Goal: Task Accomplishment & Management: Use online tool/utility

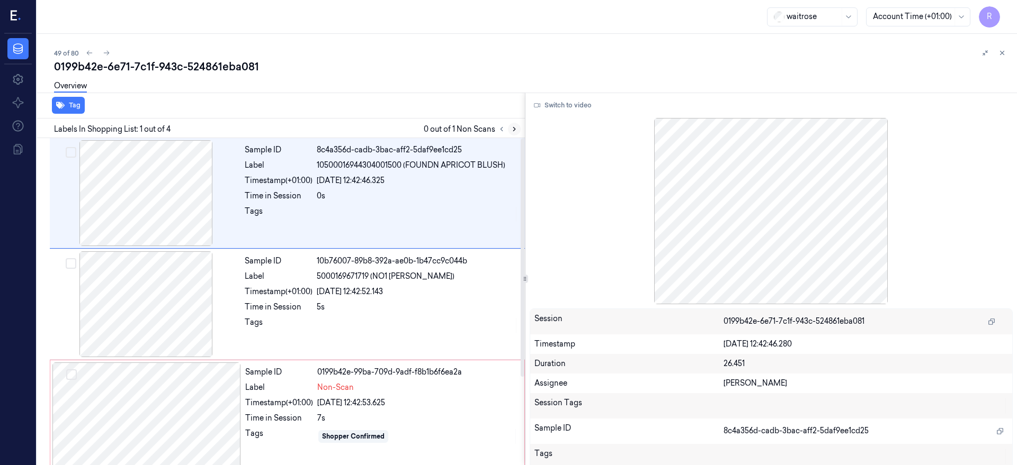
click at [518, 129] on icon at bounding box center [514, 129] width 7 height 7
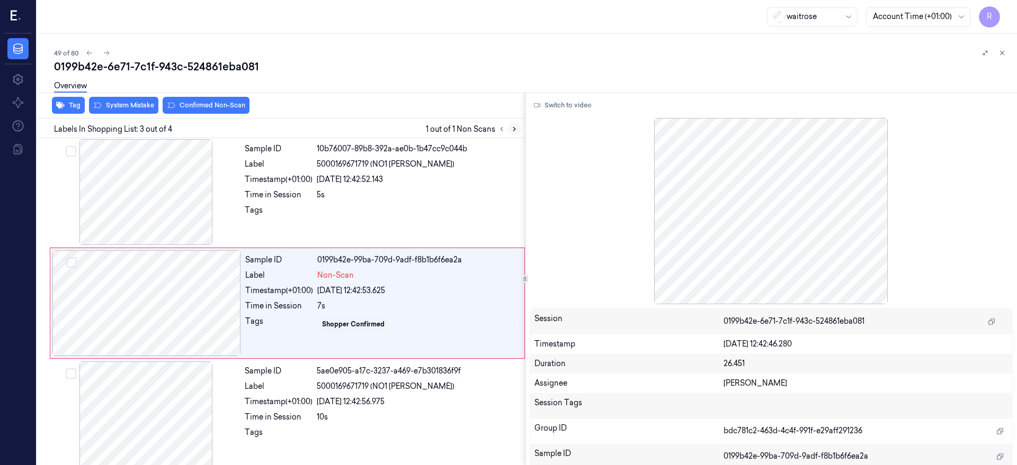
scroll to position [114, 0]
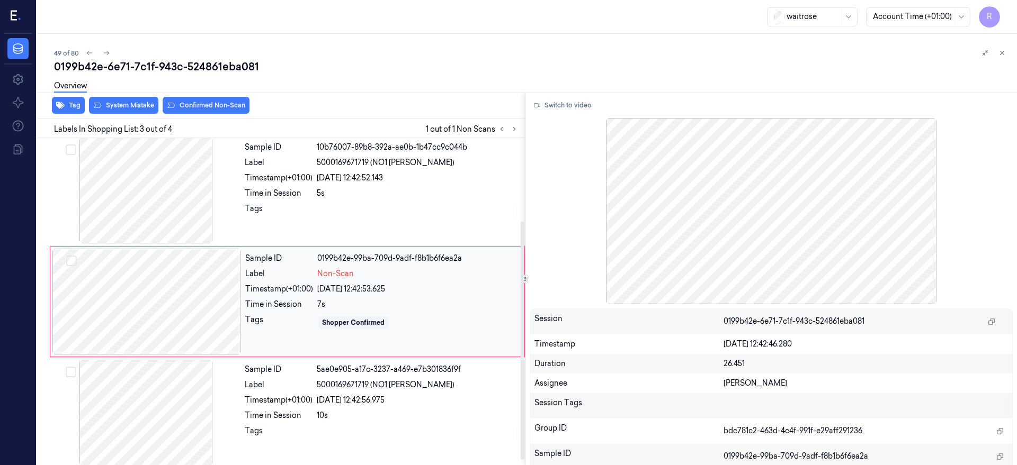
click at [147, 345] on div at bounding box center [146, 302] width 189 height 106
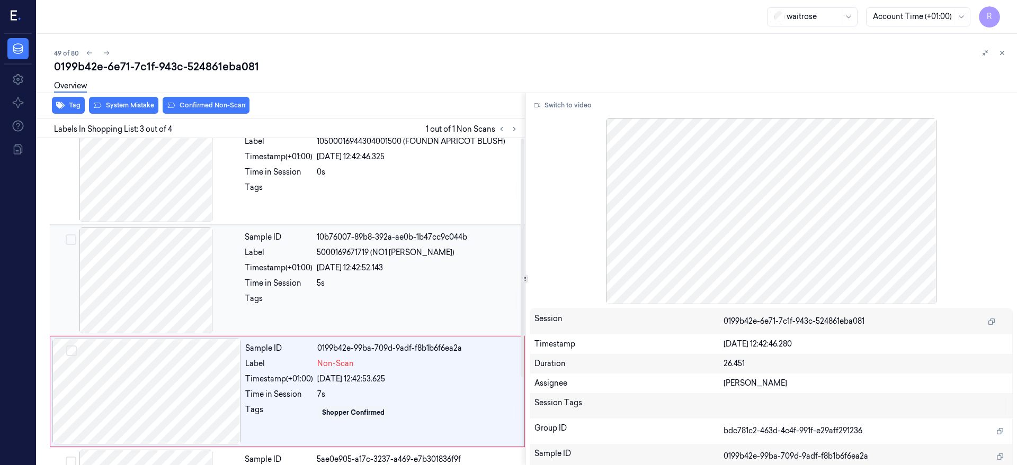
scroll to position [0, 0]
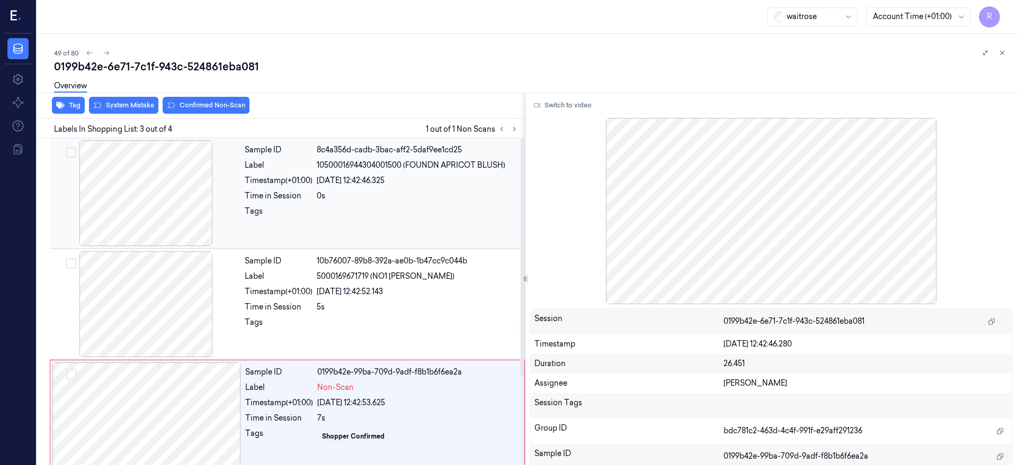
click at [140, 207] on div at bounding box center [146, 193] width 189 height 106
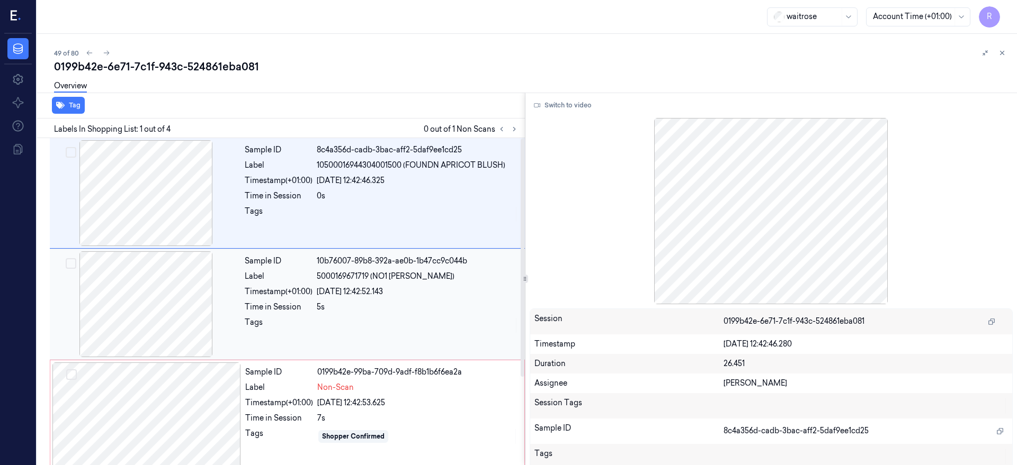
click at [168, 345] on div at bounding box center [146, 305] width 189 height 106
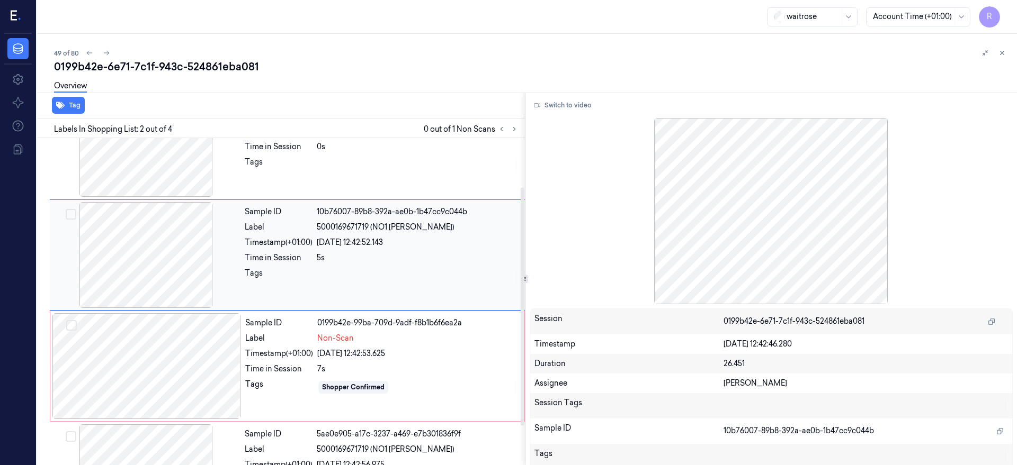
scroll to position [69, 0]
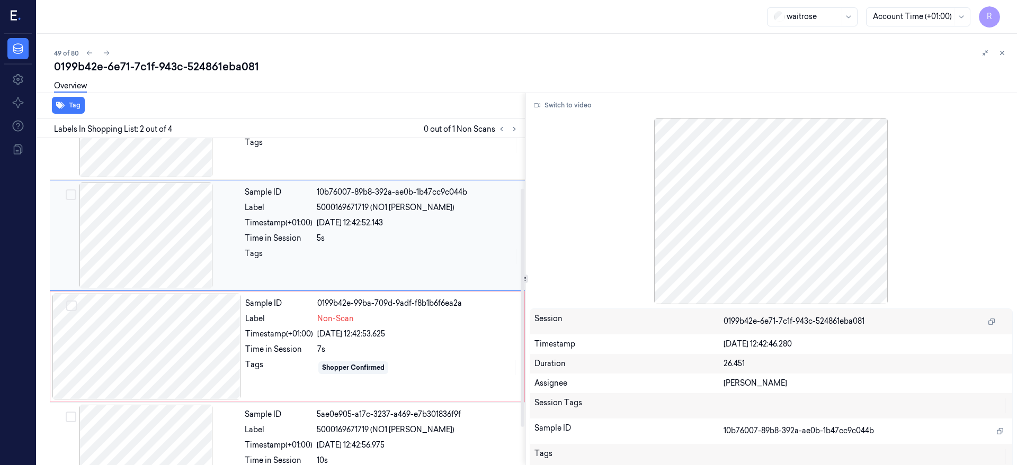
click at [156, 259] on div at bounding box center [146, 236] width 189 height 106
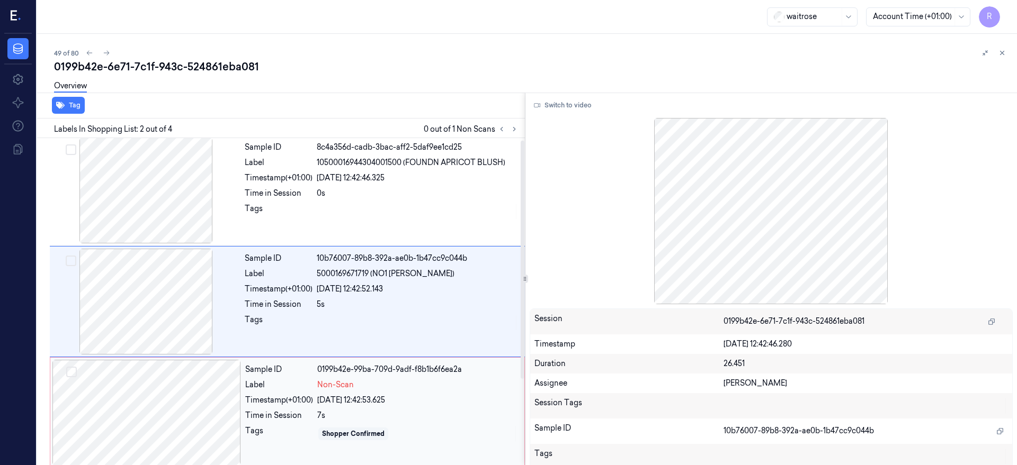
click at [174, 399] on div at bounding box center [146, 413] width 189 height 106
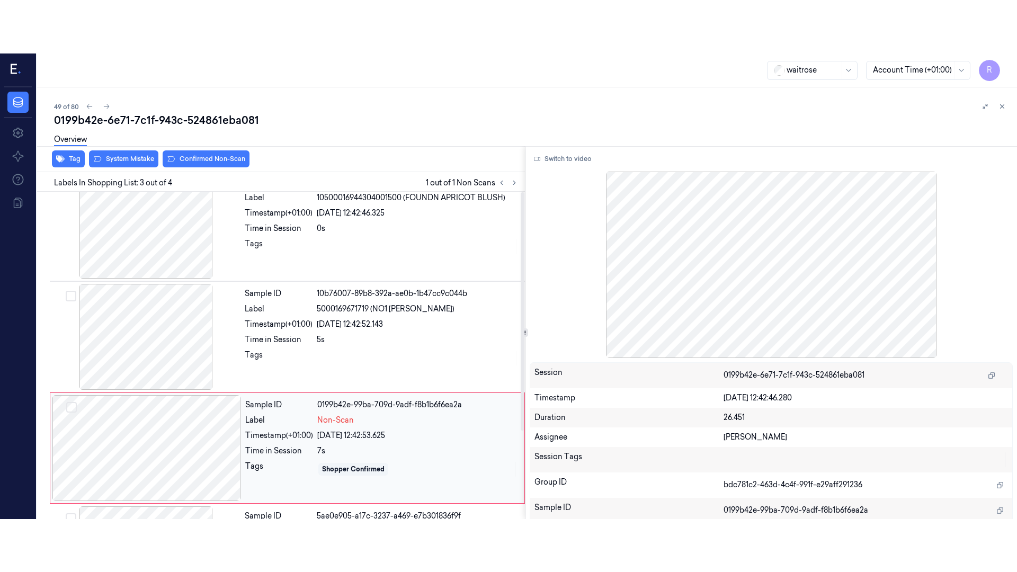
scroll to position [0, 0]
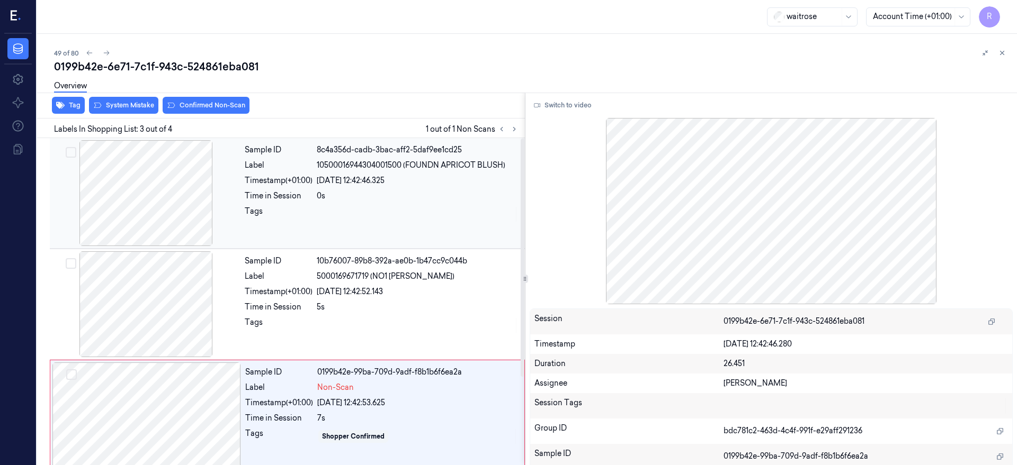
click at [131, 168] on div at bounding box center [146, 193] width 189 height 106
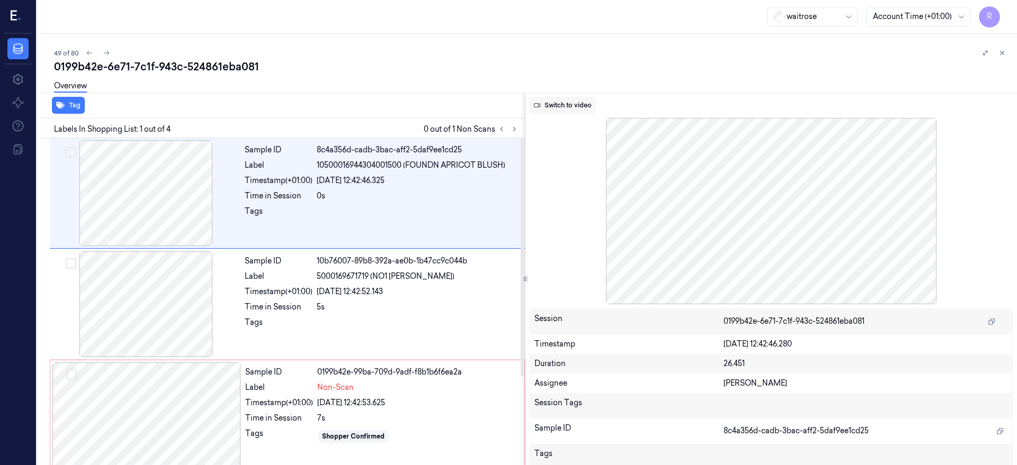
click at [582, 105] on button "Switch to video" at bounding box center [563, 105] width 66 height 17
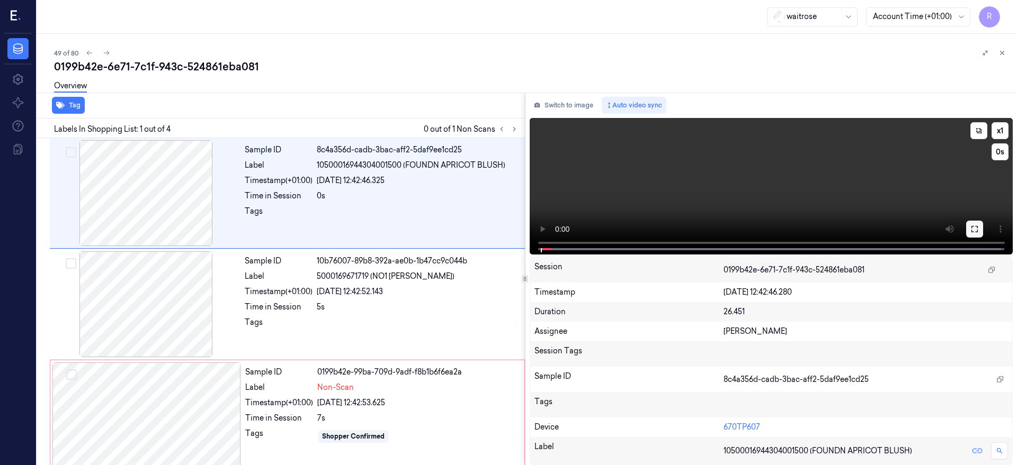
click at [983, 234] on button at bounding box center [974, 229] width 17 height 17
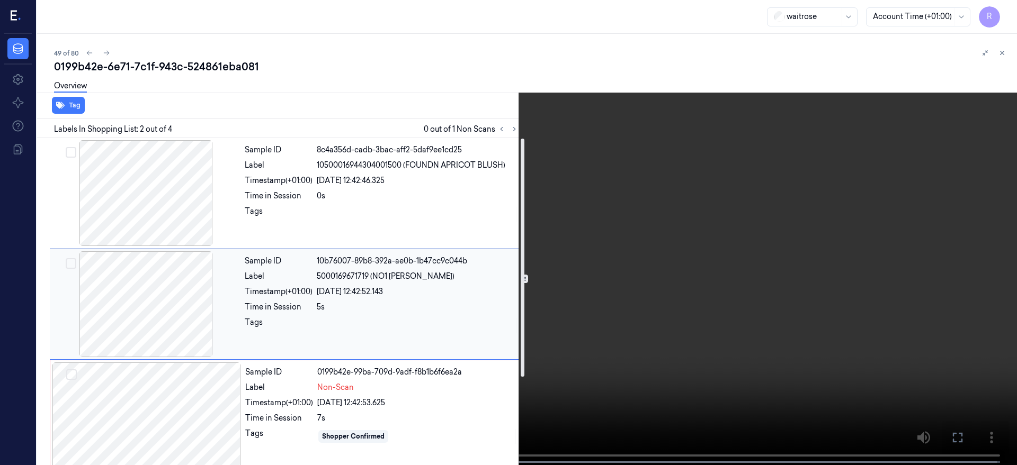
scroll to position [121, 0]
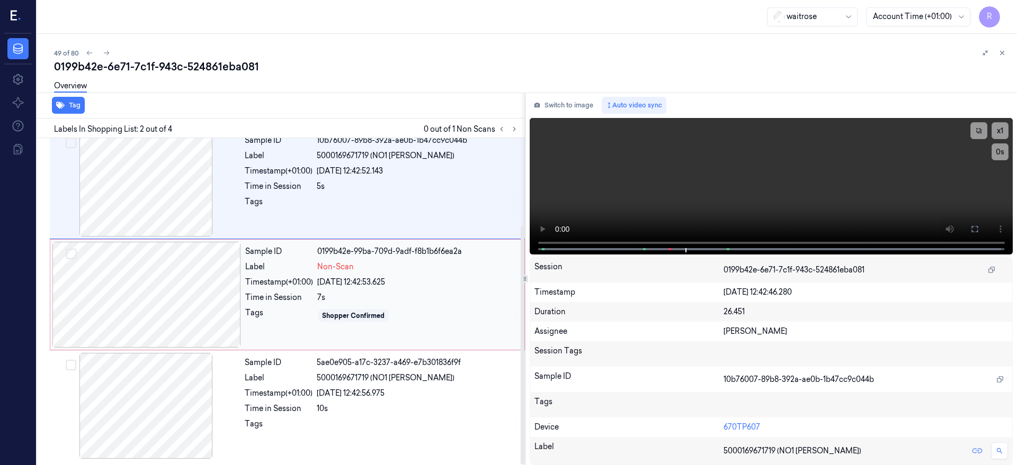
click at [162, 291] on div at bounding box center [146, 295] width 189 height 106
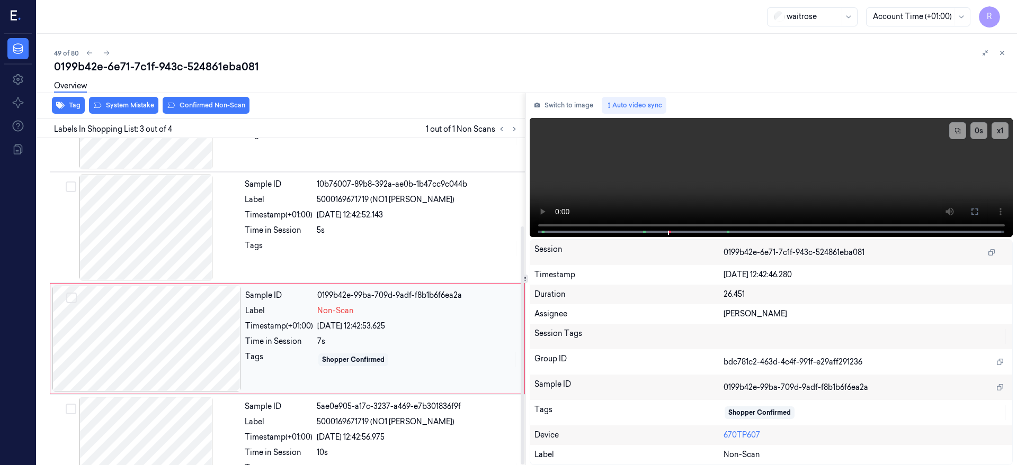
scroll to position [55, 0]
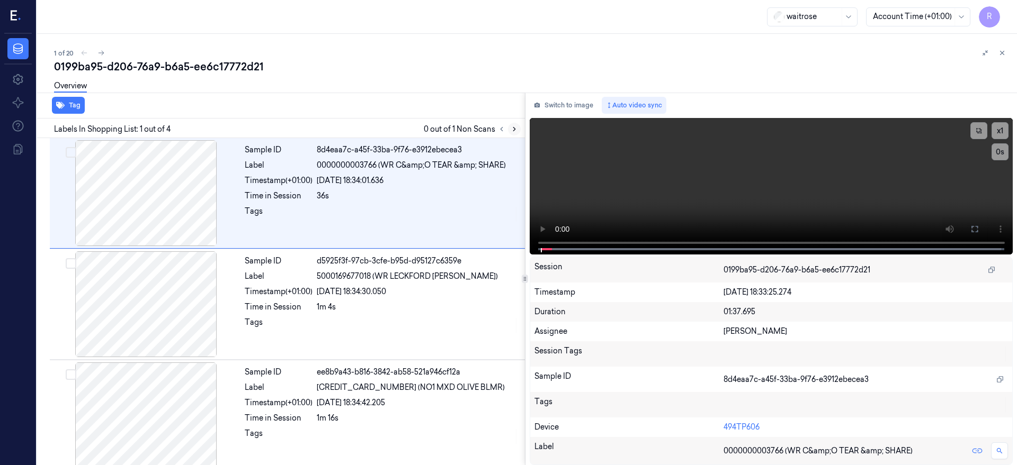
click at [518, 131] on icon at bounding box center [514, 129] width 7 height 7
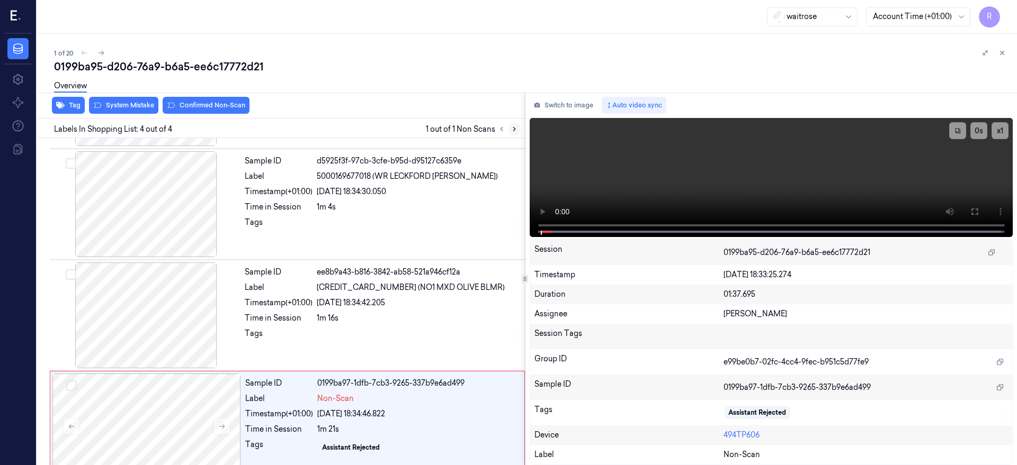
scroll to position [121, 0]
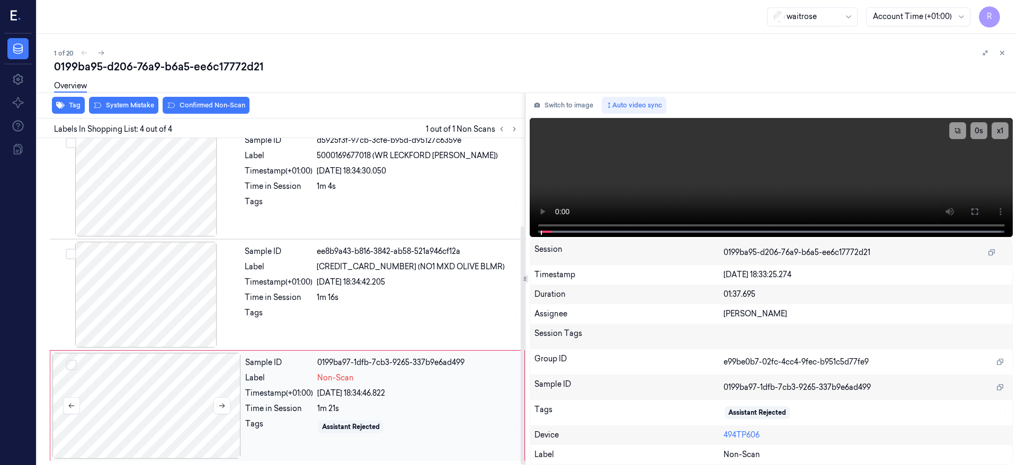
click at [143, 415] on div at bounding box center [146, 406] width 189 height 106
click at [219, 409] on button at bounding box center [221, 406] width 17 height 17
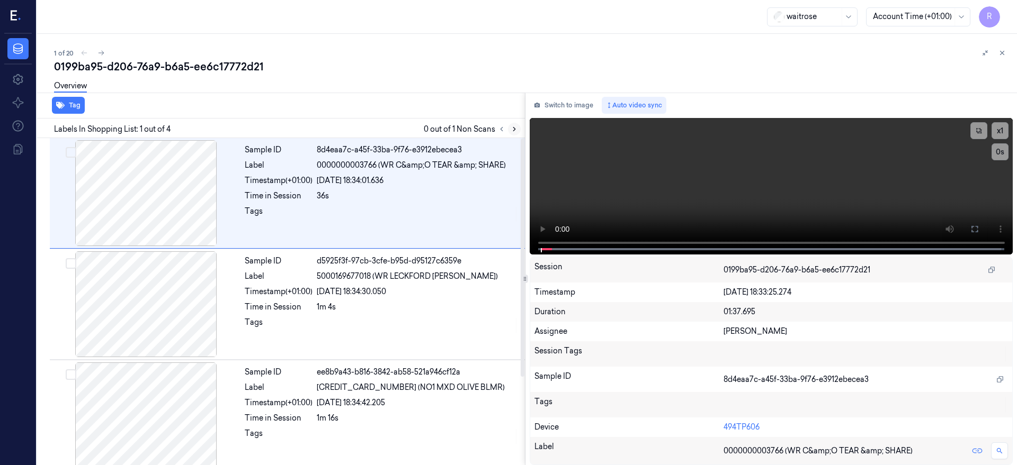
click at [518, 126] on icon at bounding box center [514, 129] width 7 height 7
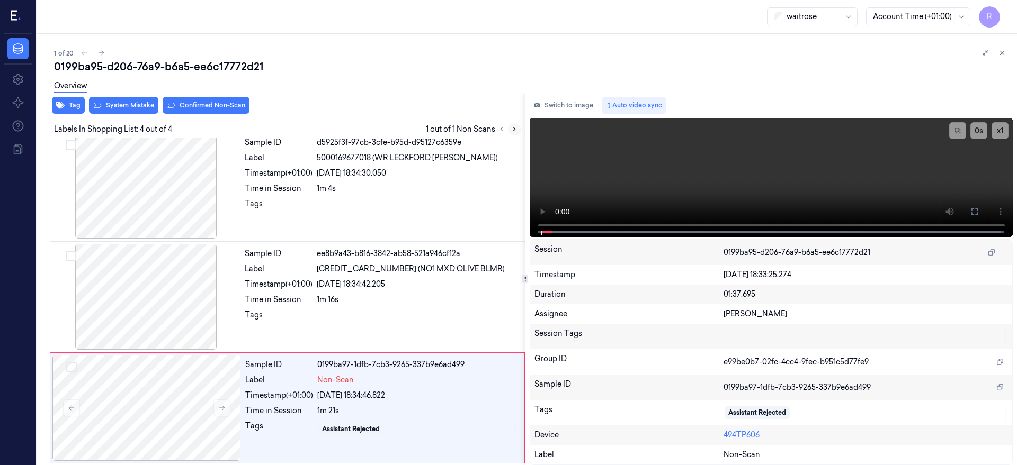
scroll to position [121, 0]
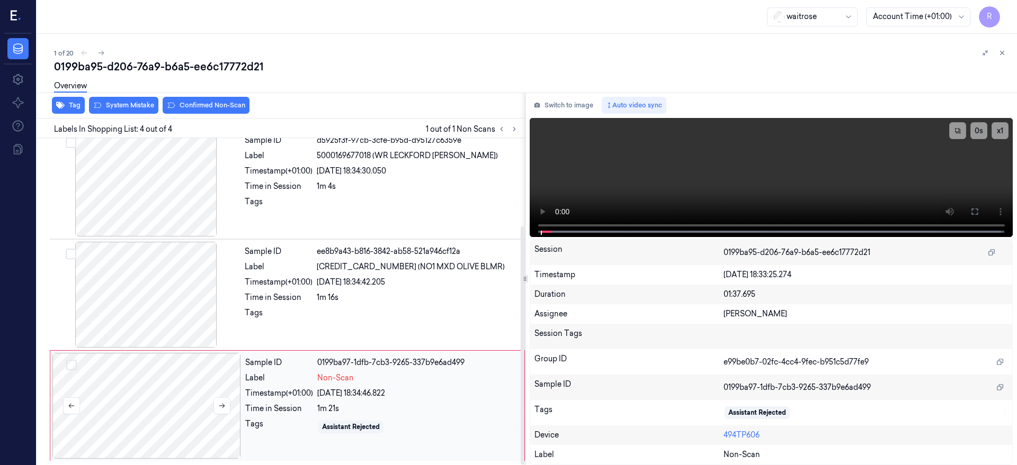
click at [151, 405] on div at bounding box center [146, 406] width 189 height 106
click at [221, 410] on button at bounding box center [221, 406] width 17 height 17
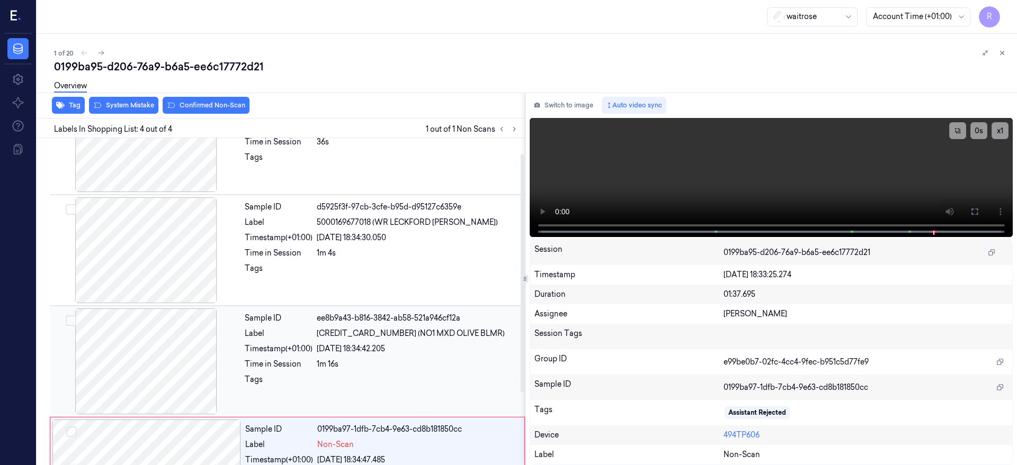
scroll to position [0, 0]
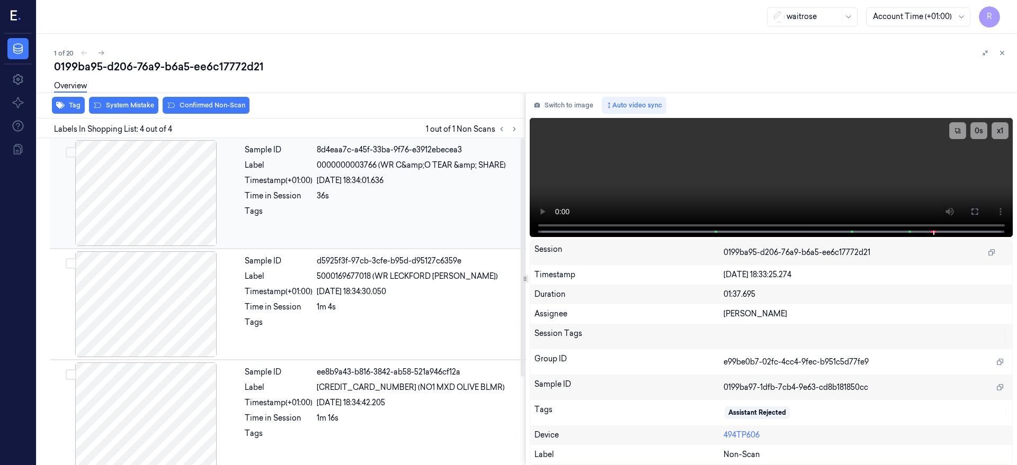
click at [118, 178] on div at bounding box center [146, 193] width 189 height 106
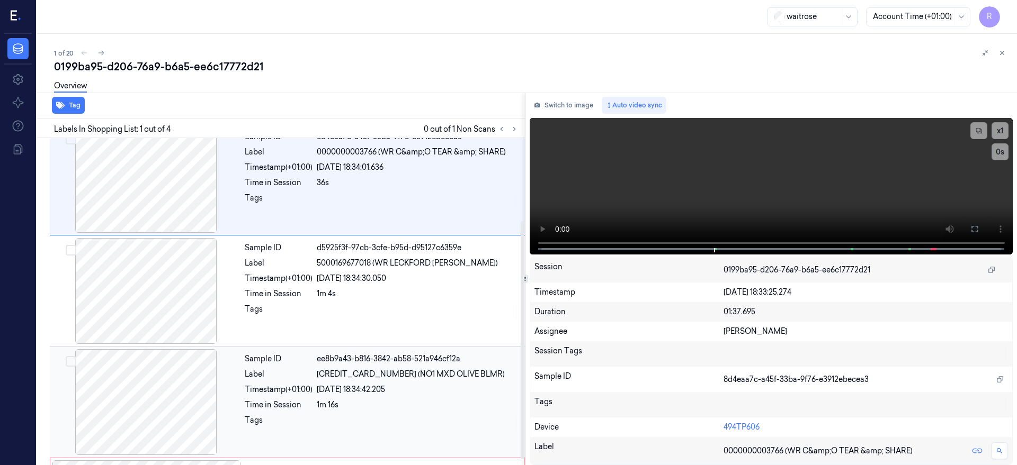
click at [421, 299] on div "Sample ID d5925f3f-97cb-3cfe-b95d-d95127c6359e Label 5000169677018 (WR LECKFORD…" at bounding box center [381, 291] width 282 height 106
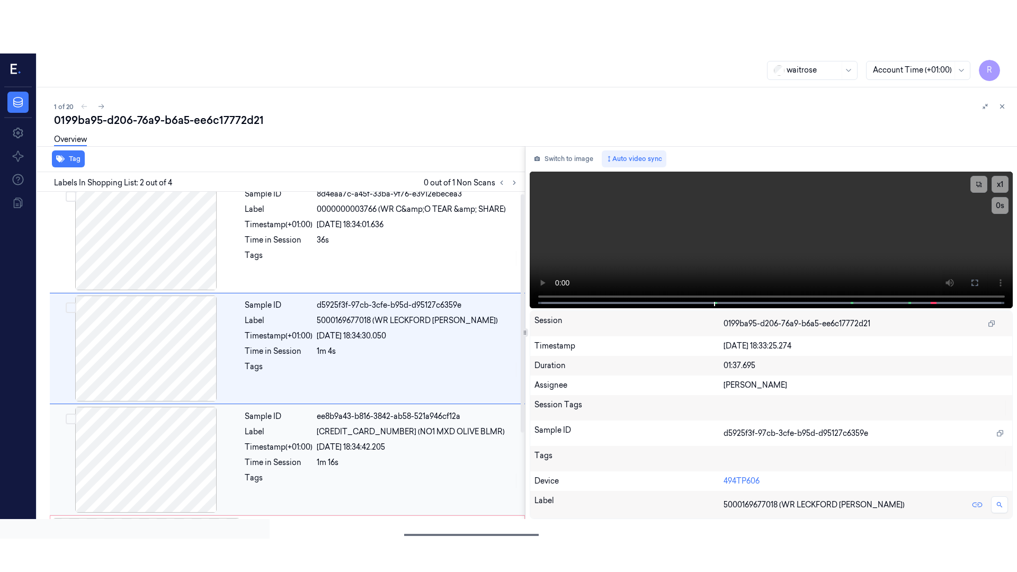
scroll to position [3, 0]
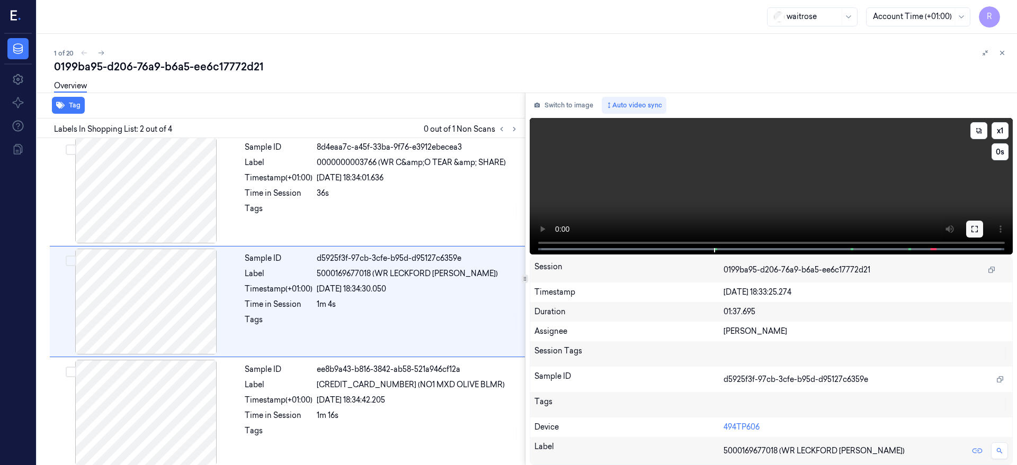
click at [979, 232] on icon at bounding box center [974, 229] width 8 height 8
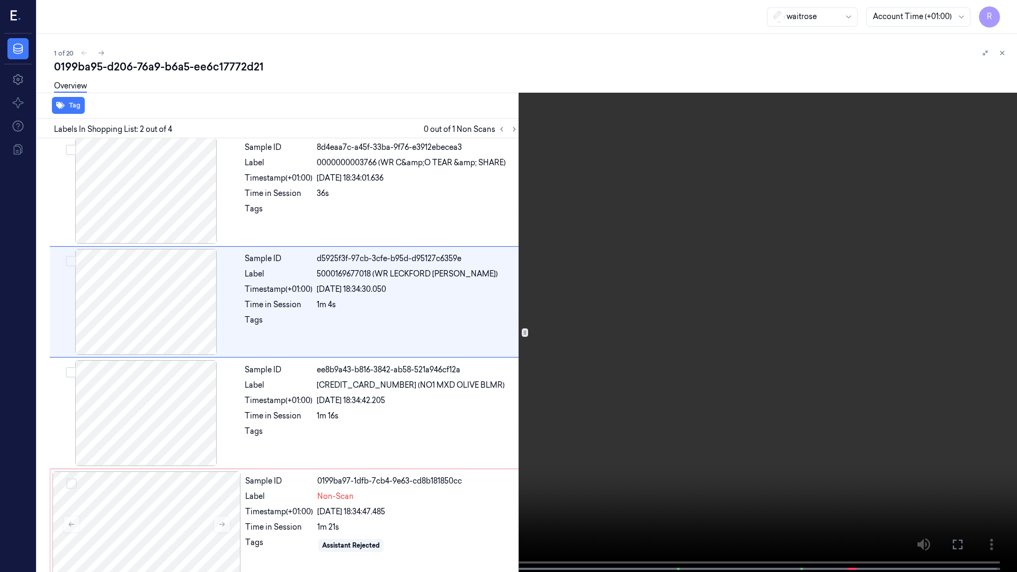
click at [664, 269] on video at bounding box center [508, 287] width 1017 height 574
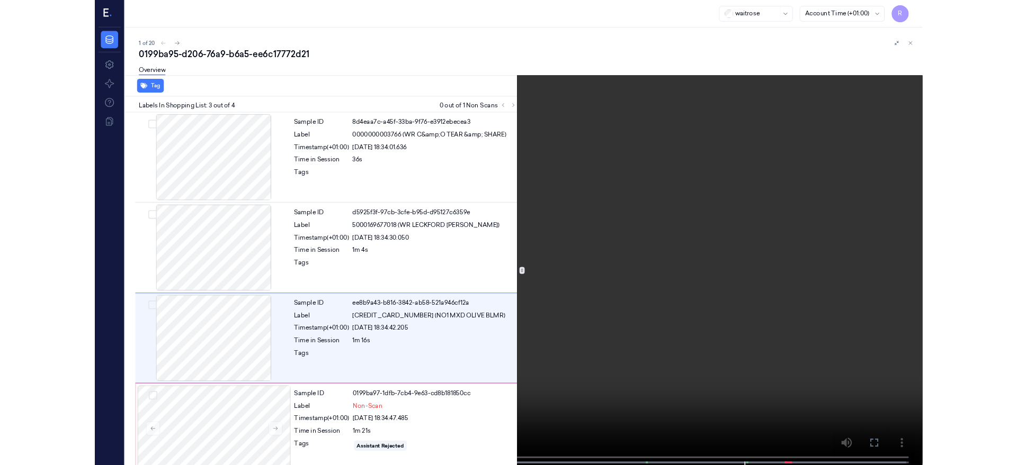
scroll to position [14, 0]
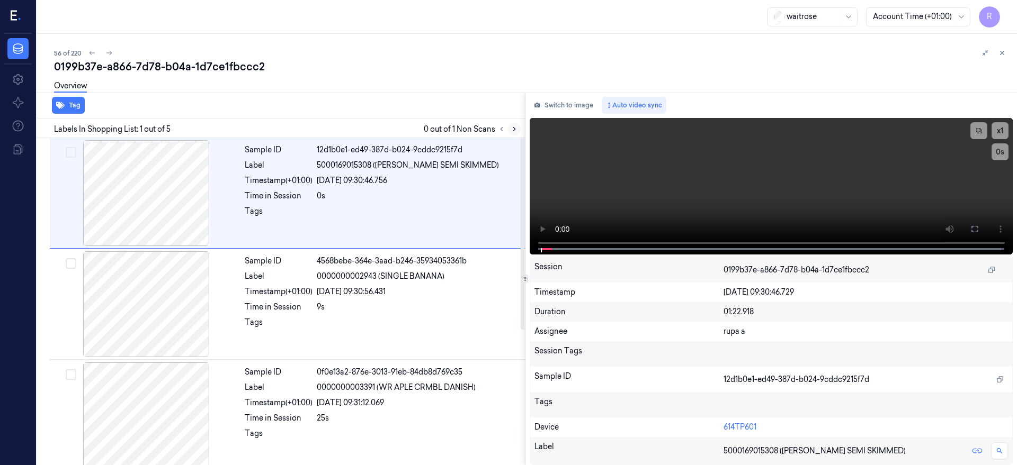
click at [518, 131] on icon at bounding box center [514, 129] width 7 height 7
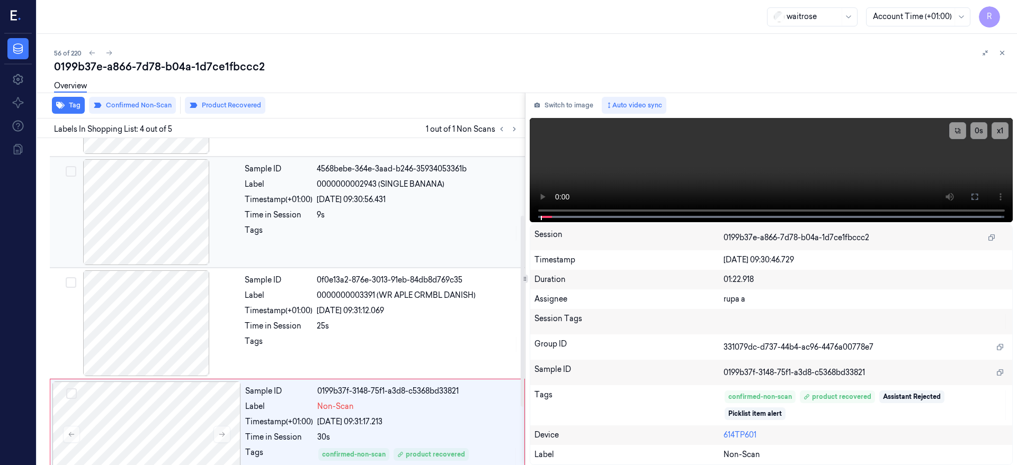
scroll to position [132, 0]
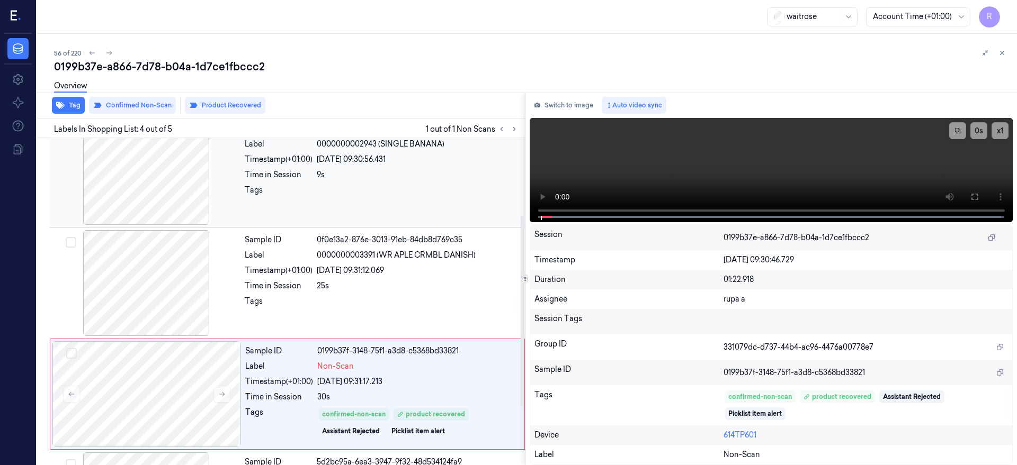
click at [151, 283] on div at bounding box center [146, 283] width 189 height 106
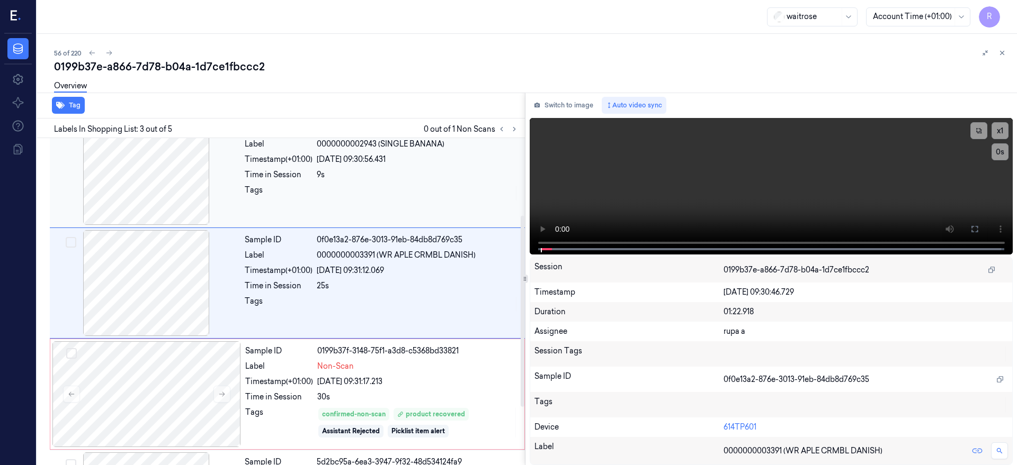
scroll to position [114, 0]
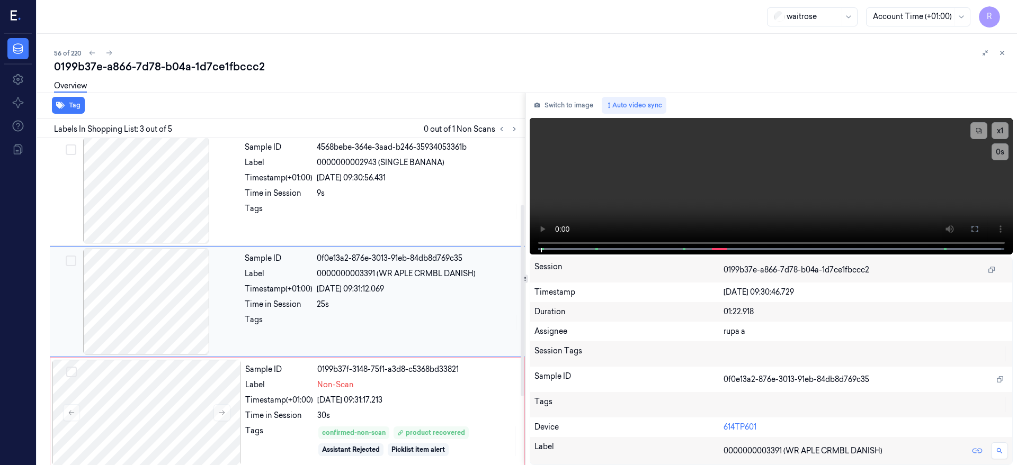
click at [158, 305] on div at bounding box center [146, 302] width 189 height 106
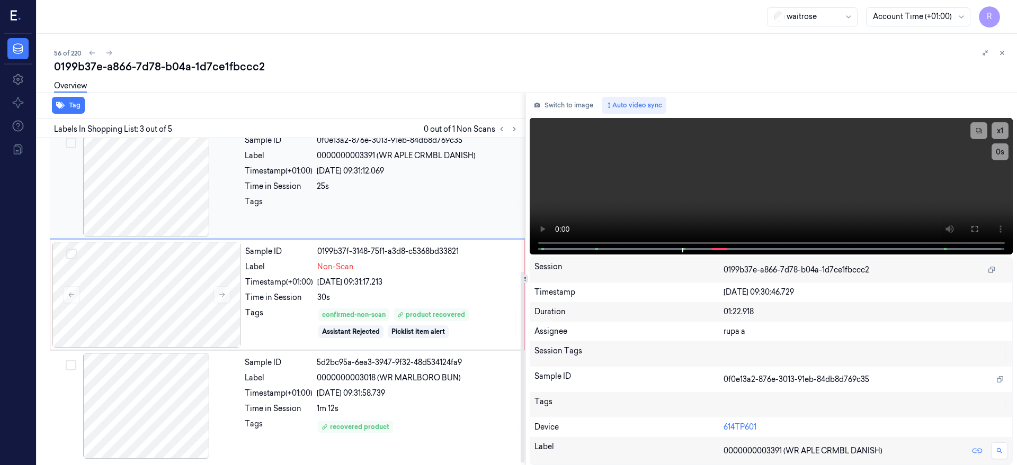
scroll to position [166, 0]
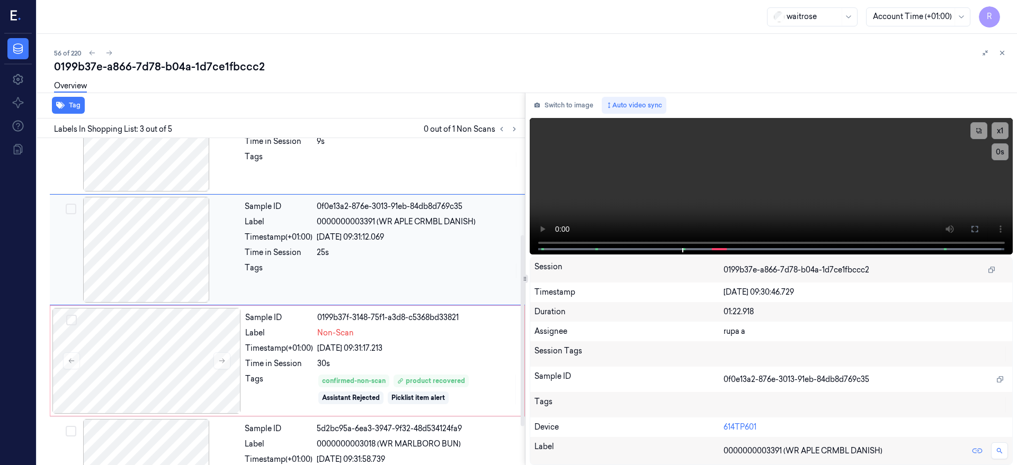
click at [136, 243] on div at bounding box center [146, 250] width 189 height 106
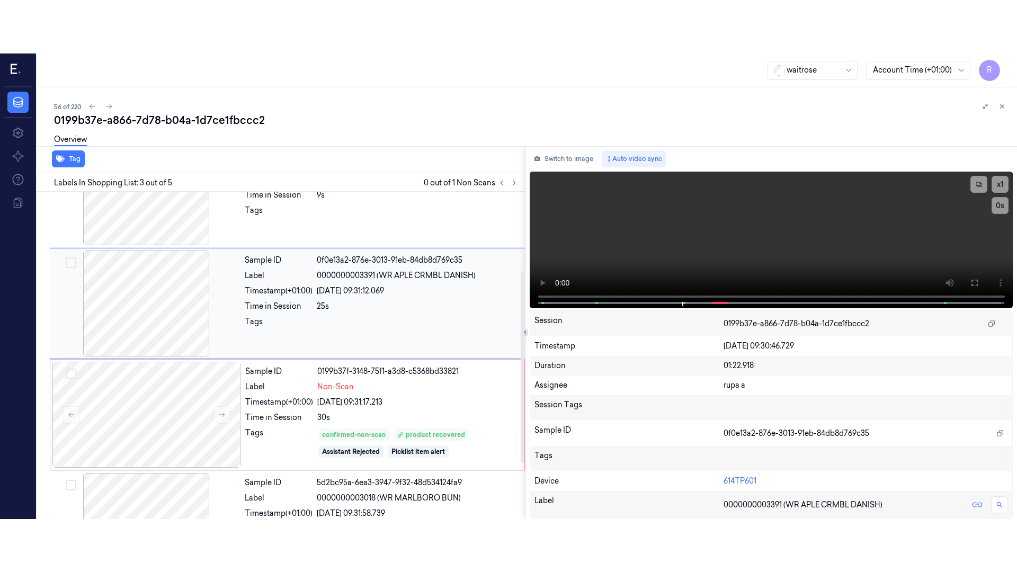
scroll to position [114, 0]
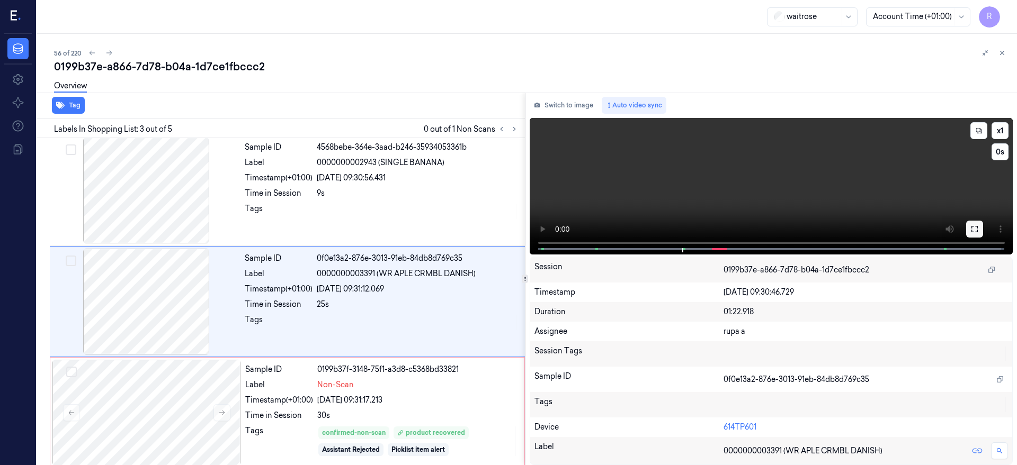
click at [979, 226] on icon at bounding box center [974, 229] width 8 height 8
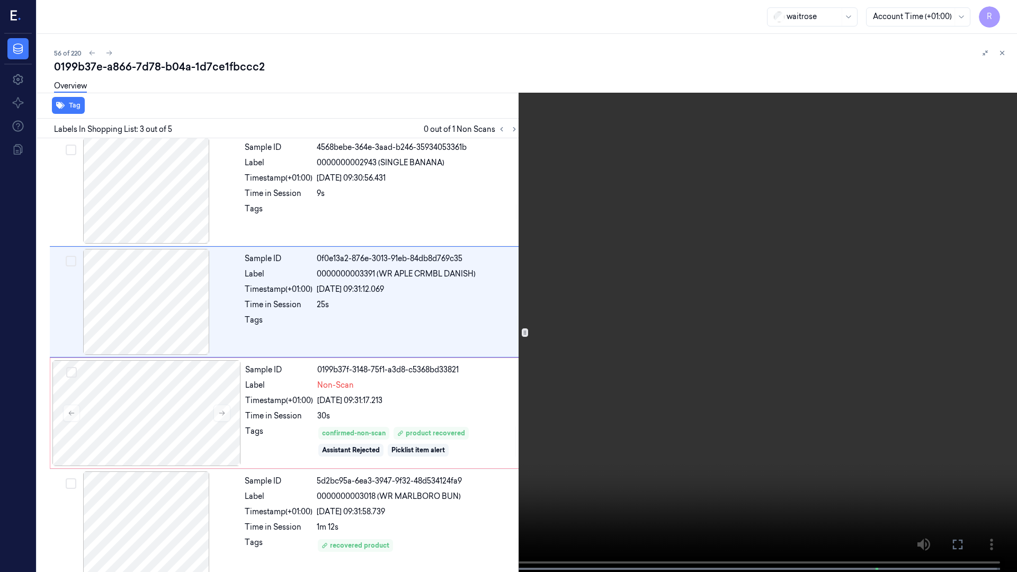
click at [492, 368] on video at bounding box center [508, 287] width 1017 height 574
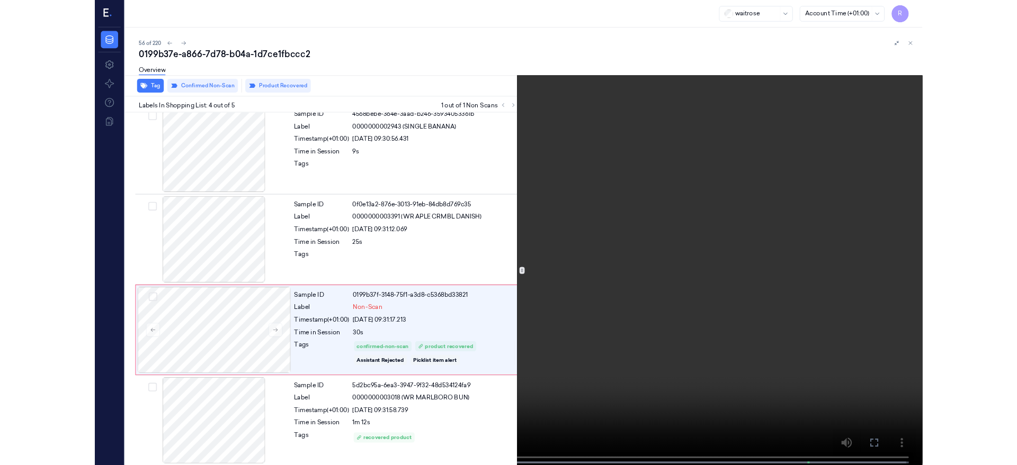
scroll to position [126, 0]
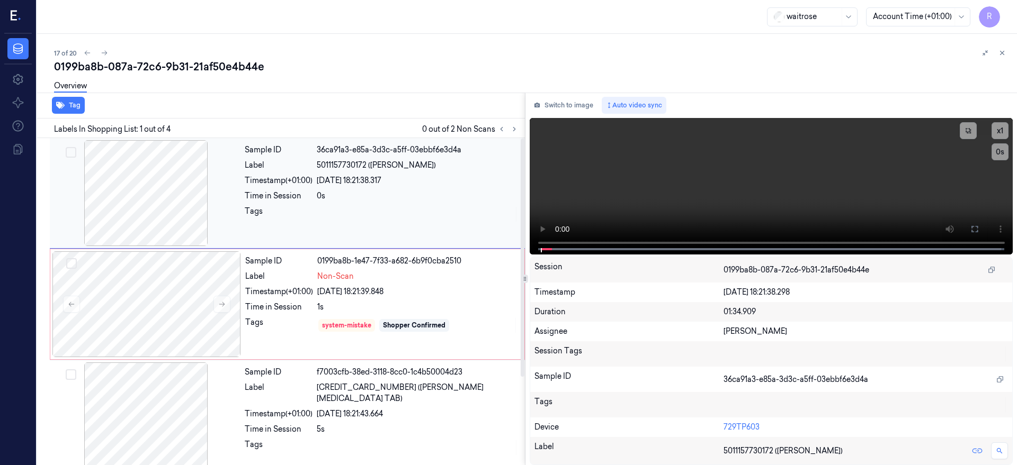
click at [169, 195] on div at bounding box center [146, 193] width 189 height 106
click at [983, 225] on button at bounding box center [974, 229] width 17 height 17
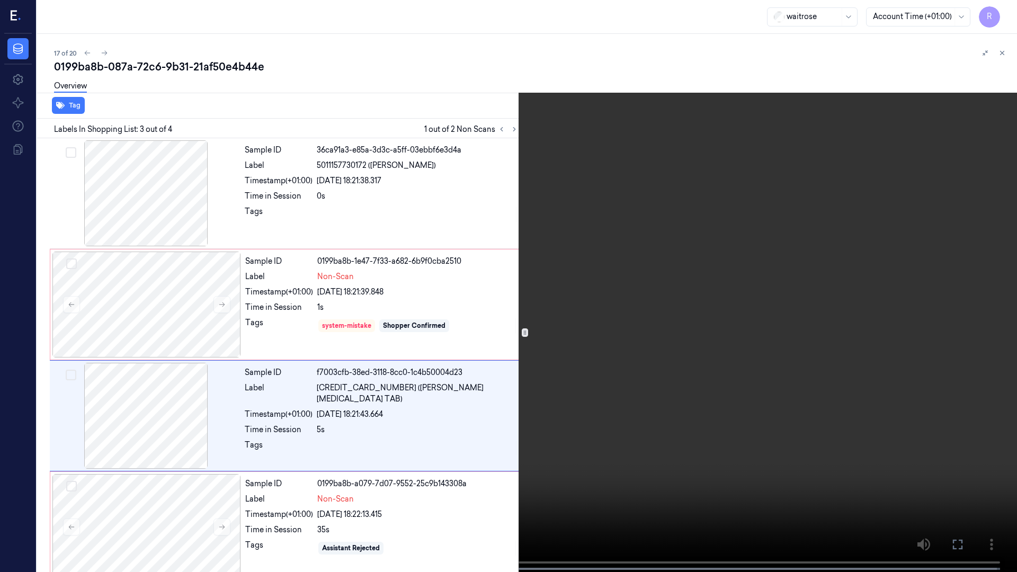
scroll to position [14, 0]
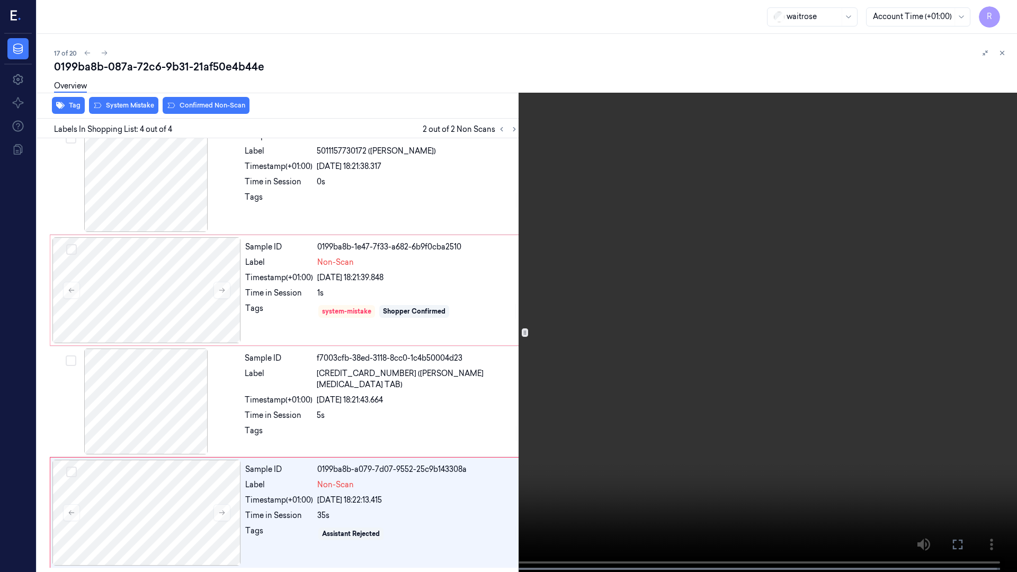
click at [395, 465] on span at bounding box center [394, 568] width 2 height 5
click at [4, 465] on div "x 1 0 s" at bounding box center [508, 286] width 1017 height 572
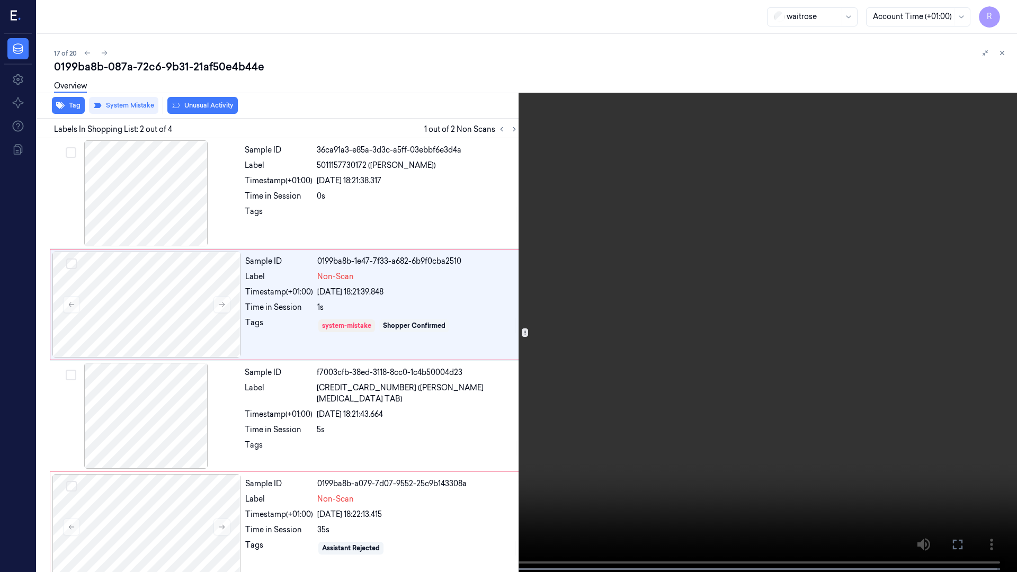
click at [573, 436] on video at bounding box center [508, 287] width 1017 height 574
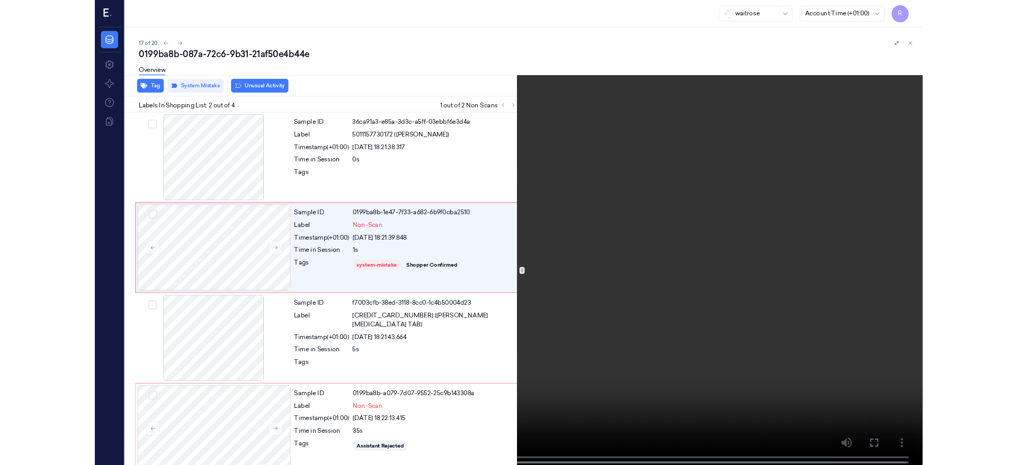
scroll to position [14, 0]
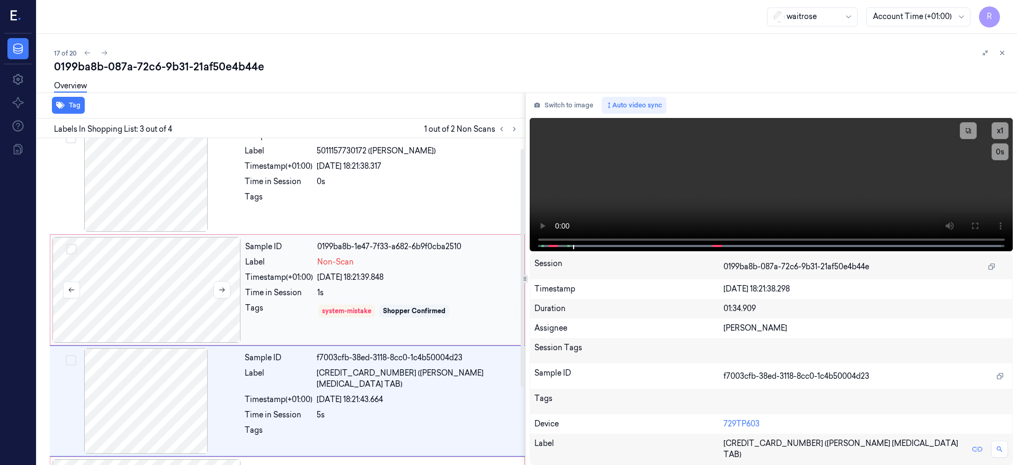
click at [187, 310] on div at bounding box center [146, 290] width 189 height 106
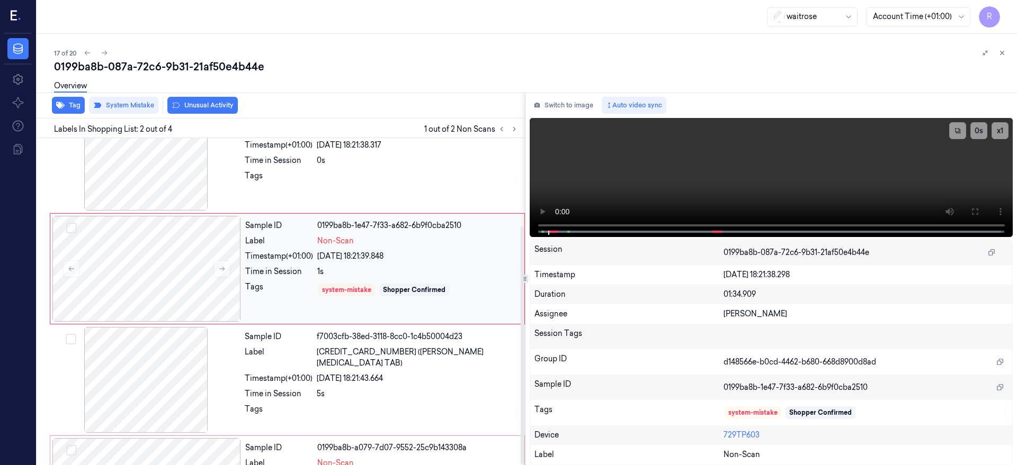
scroll to position [0, 0]
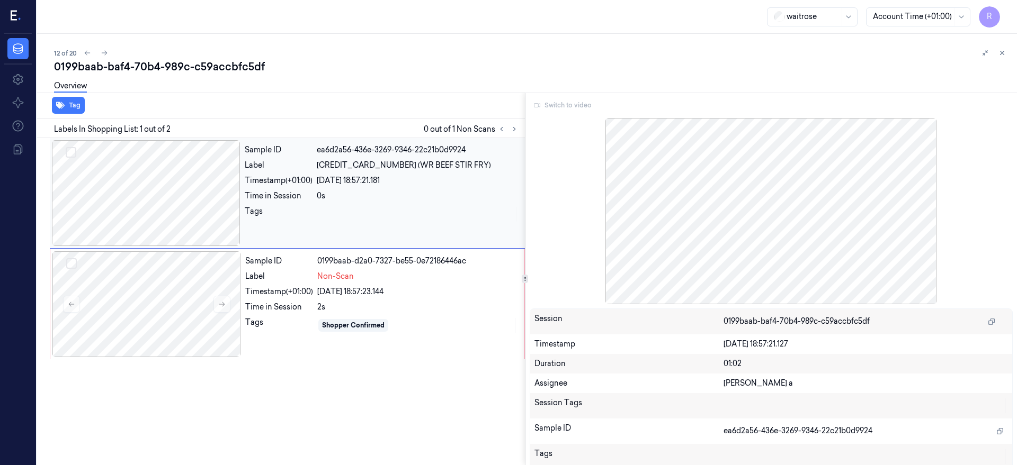
click at [158, 218] on div at bounding box center [146, 193] width 189 height 106
click at [568, 105] on div "Switch to video" at bounding box center [772, 105] width 484 height 17
click at [175, 298] on div at bounding box center [146, 305] width 189 height 106
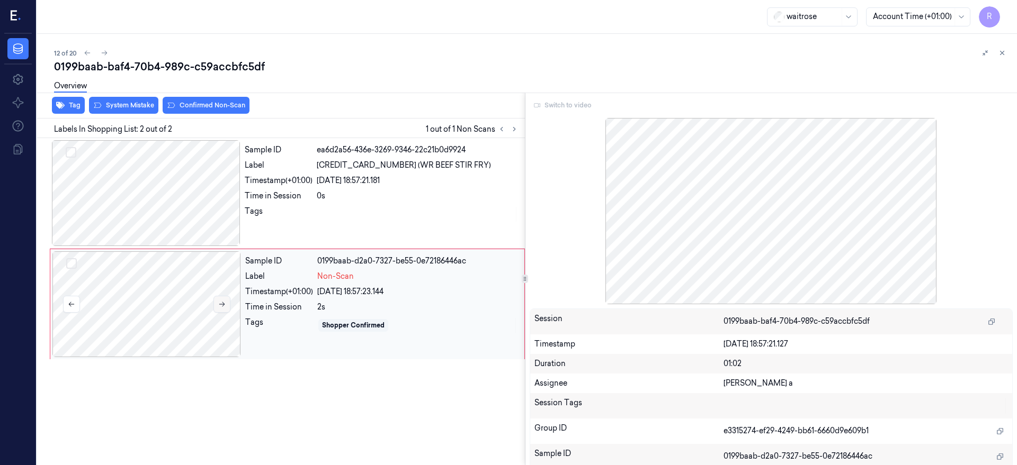
click at [223, 301] on icon at bounding box center [221, 304] width 7 height 7
click at [167, 170] on div at bounding box center [146, 193] width 189 height 106
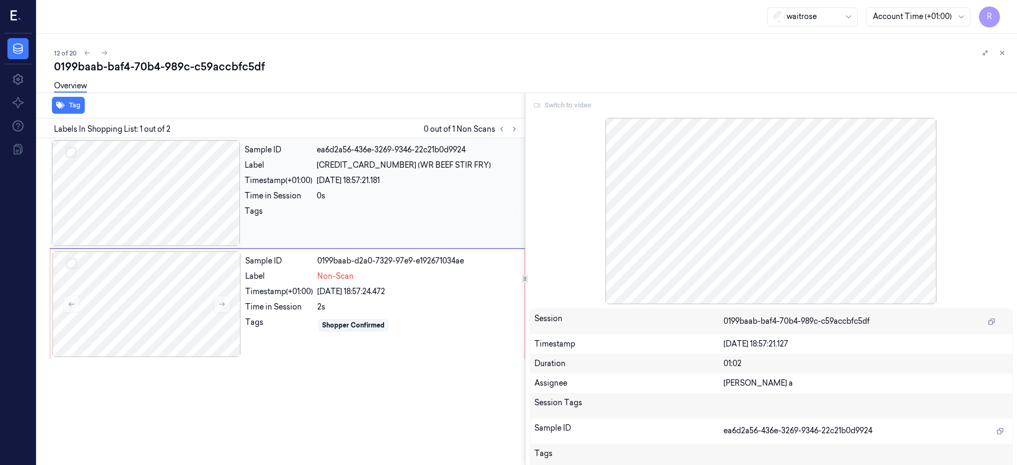
click at [174, 203] on div at bounding box center [146, 193] width 189 height 106
click at [223, 186] on div at bounding box center [146, 193] width 189 height 106
click at [160, 325] on div at bounding box center [146, 305] width 189 height 106
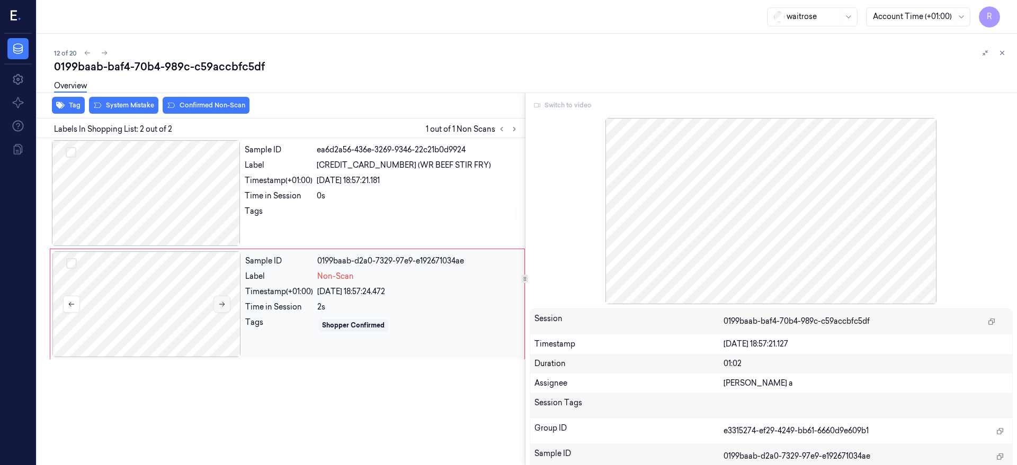
click at [220, 305] on icon at bounding box center [221, 304] width 7 height 7
click at [219, 305] on icon at bounding box center [221, 304] width 7 height 7
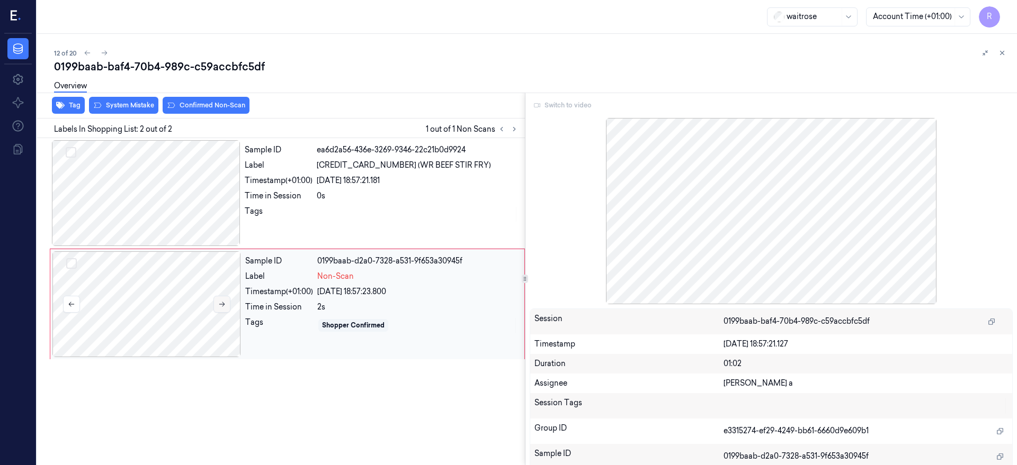
click at [219, 305] on icon at bounding box center [221, 304] width 7 height 7
click at [157, 202] on div at bounding box center [146, 193] width 189 height 106
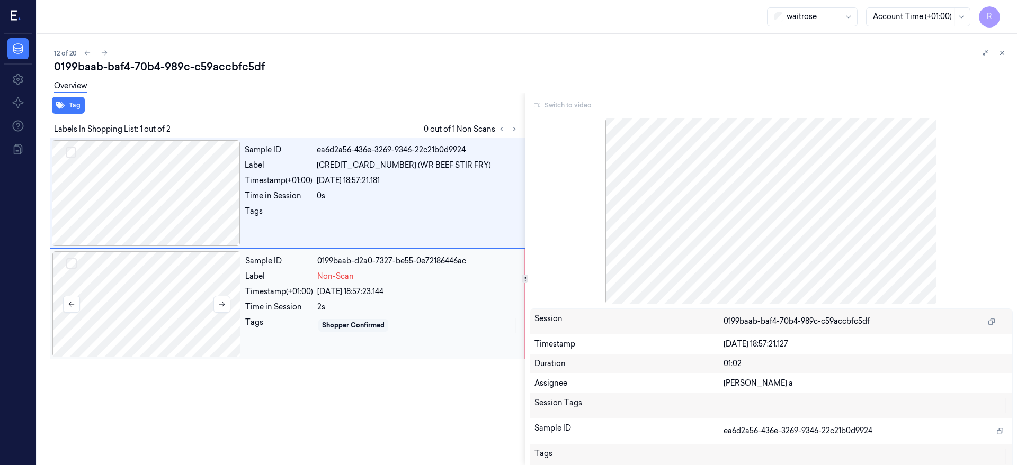
click at [154, 293] on div at bounding box center [146, 305] width 189 height 106
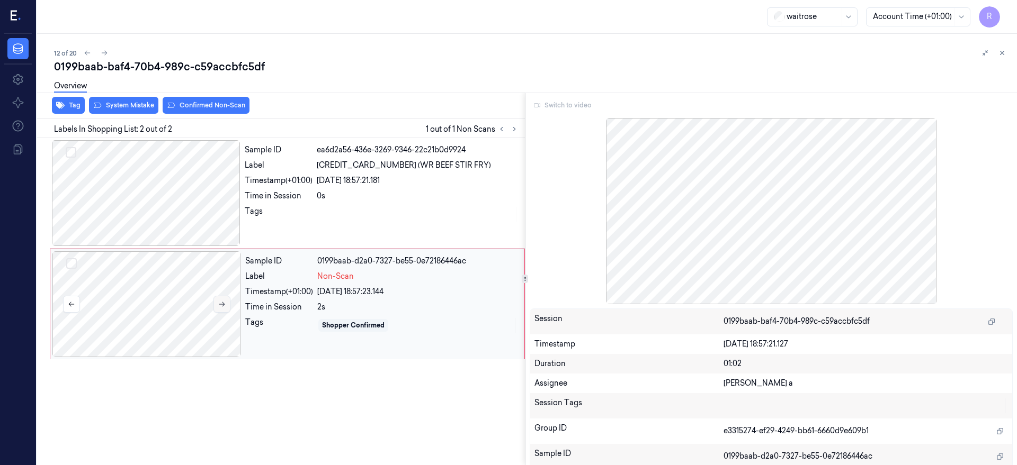
click at [215, 299] on button at bounding box center [221, 304] width 17 height 17
click at [219, 306] on icon at bounding box center [221, 304] width 7 height 7
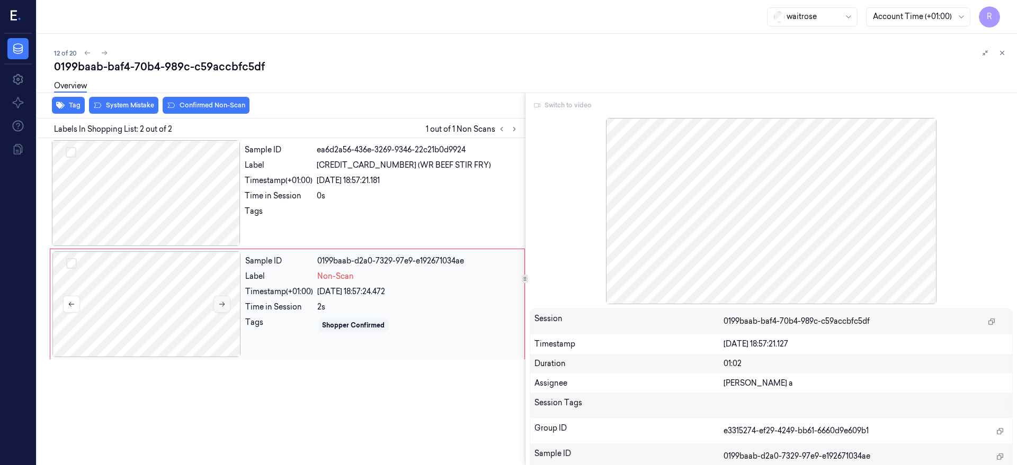
click at [219, 306] on icon at bounding box center [221, 304] width 7 height 7
click at [218, 306] on icon at bounding box center [221, 304] width 7 height 7
click at [252, 421] on div "Sample ID ea6d2a56-436e-3269-9346-22c21b0d9924 Label 5063210015726 (WR BEEF STI…" at bounding box center [279, 301] width 492 height 327
click at [145, 302] on div at bounding box center [146, 305] width 189 height 106
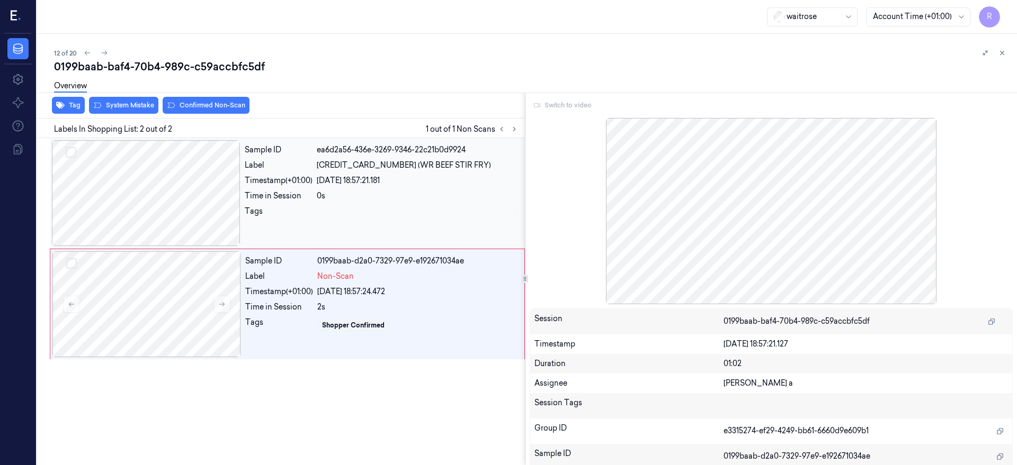
click at [172, 199] on div at bounding box center [146, 193] width 189 height 106
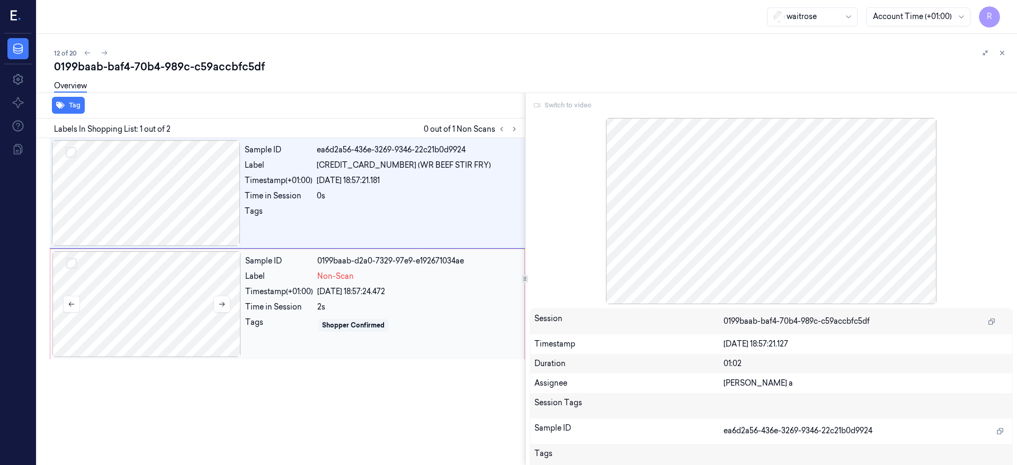
click at [184, 297] on div at bounding box center [146, 305] width 189 height 106
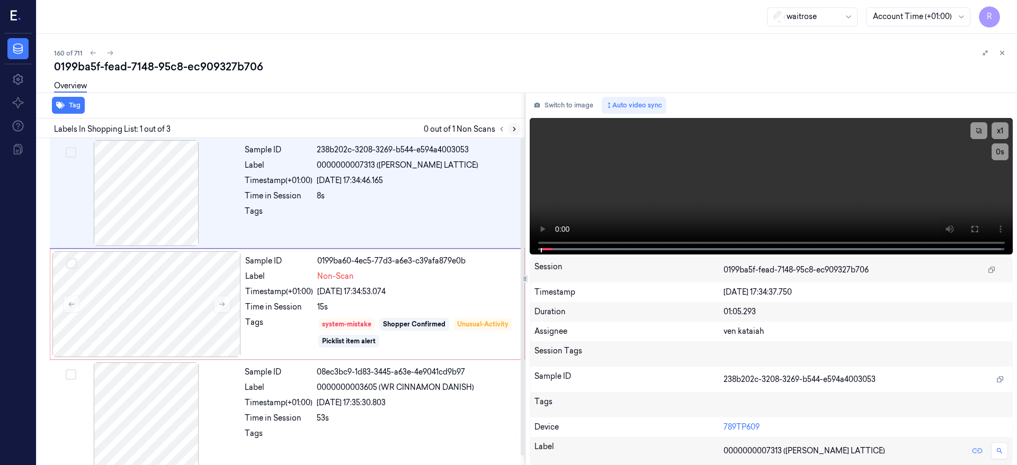
click at [518, 130] on icon at bounding box center [514, 129] width 7 height 7
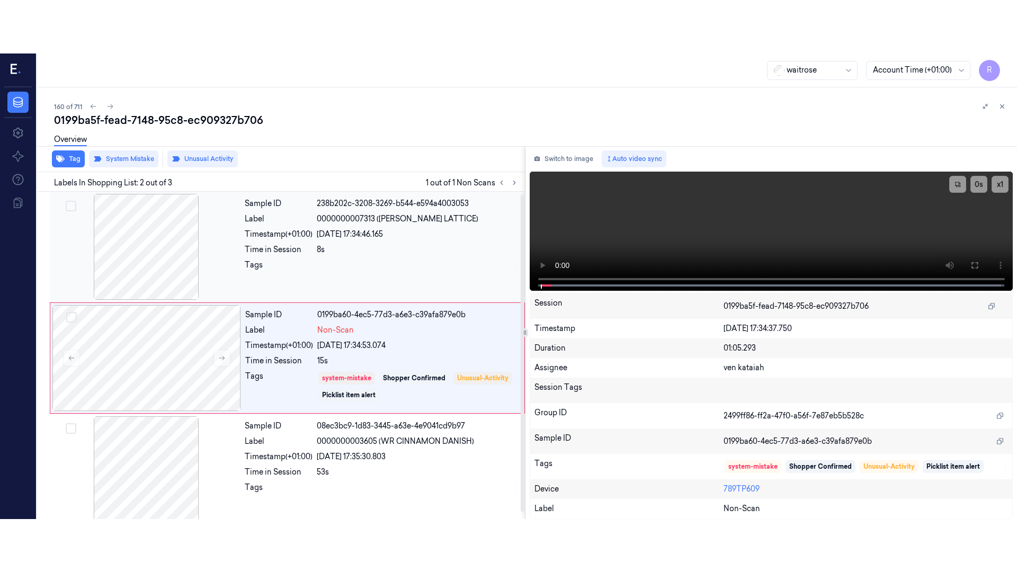
scroll to position [3, 0]
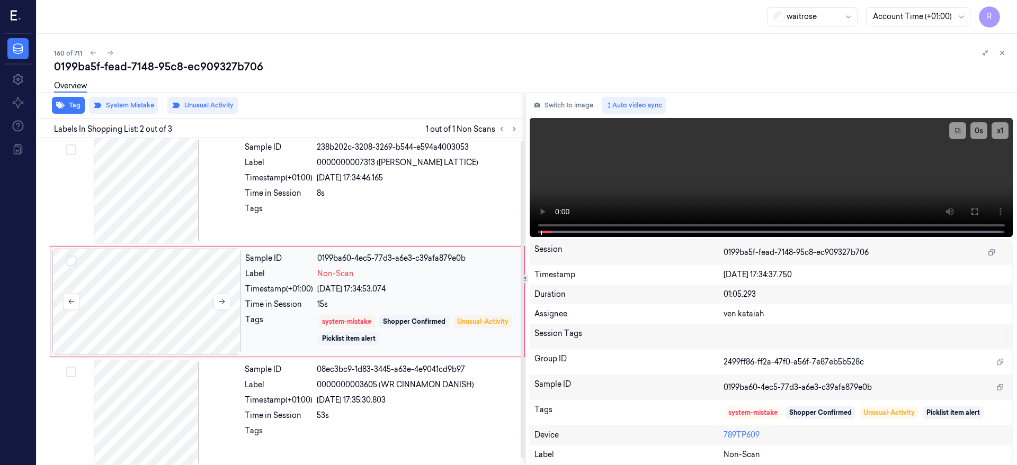
click at [193, 289] on div at bounding box center [146, 302] width 189 height 106
click at [220, 301] on icon at bounding box center [222, 302] width 6 height 5
click at [983, 218] on button at bounding box center [974, 211] width 17 height 17
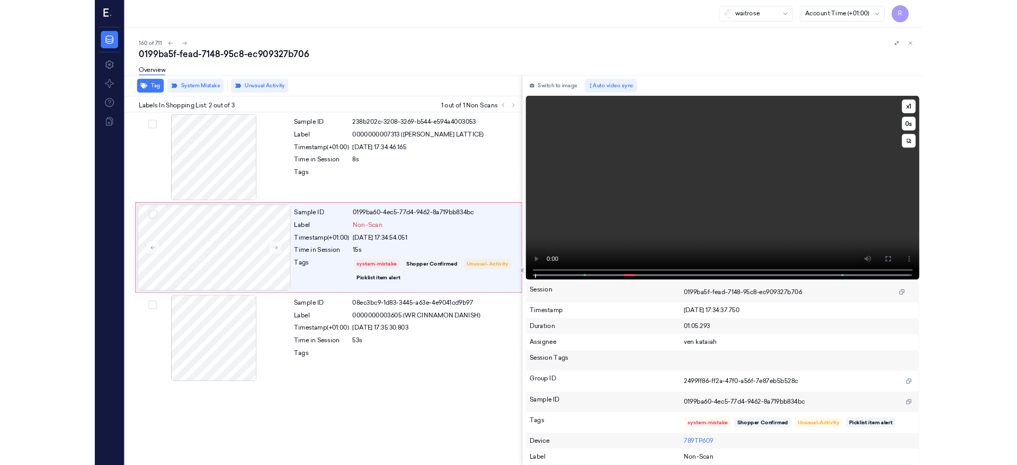
scroll to position [0, 0]
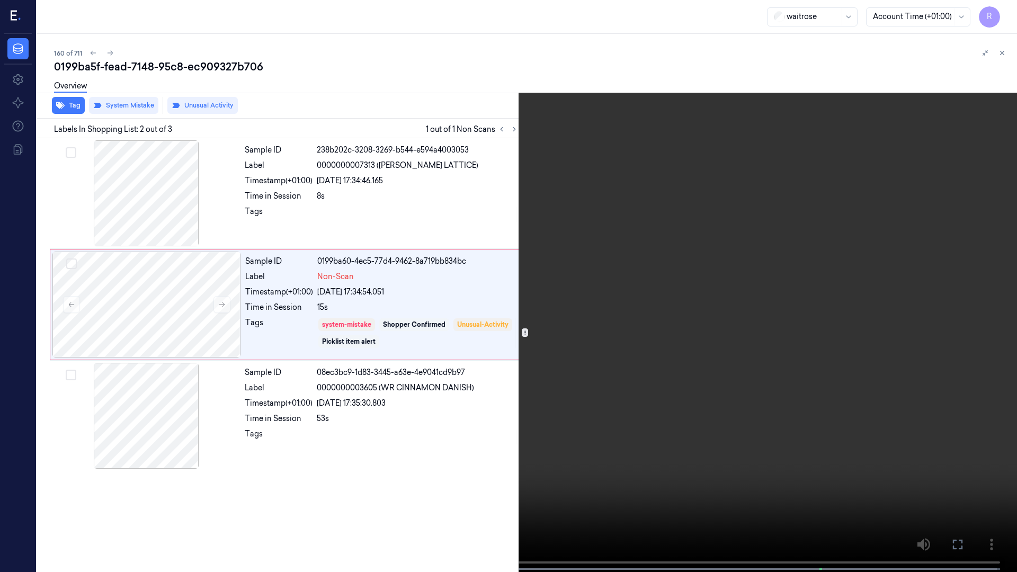
click at [655, 361] on video at bounding box center [508, 287] width 1017 height 574
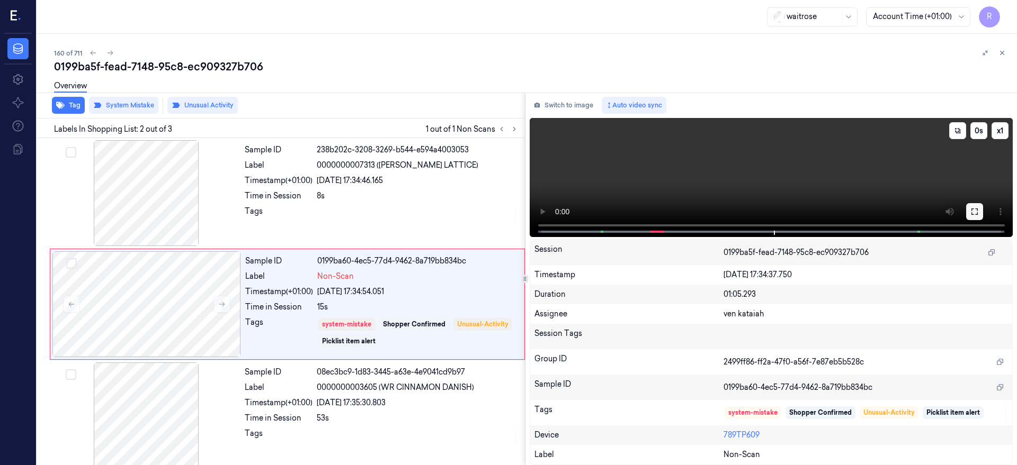
click at [978, 214] on icon at bounding box center [974, 212] width 6 height 6
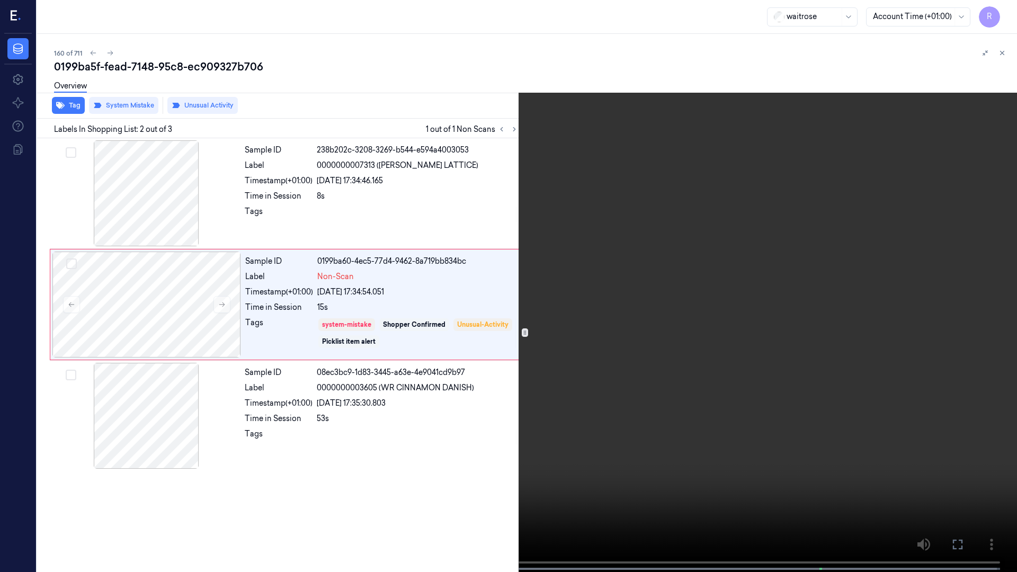
click at [681, 304] on video at bounding box center [508, 287] width 1017 height 574
drag, startPoint x: 588, startPoint y: 297, endPoint x: 581, endPoint y: 175, distance: 122.0
click at [588, 297] on video at bounding box center [508, 287] width 1017 height 574
